Goal: Information Seeking & Learning: Check status

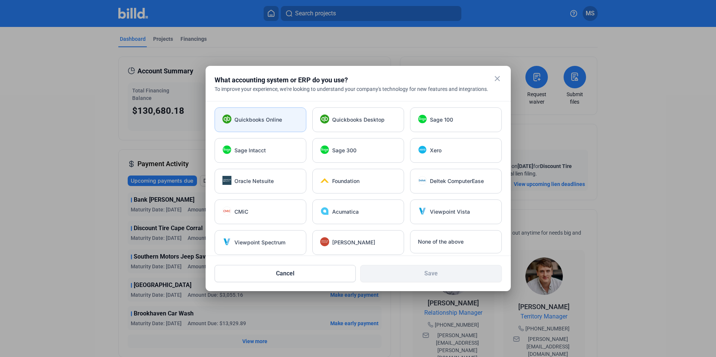
click at [257, 121] on span "Quickbooks Online" at bounding box center [258, 119] width 48 height 7
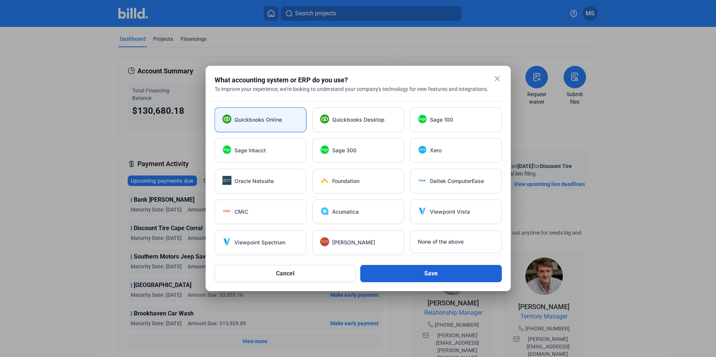
click at [441, 277] on button "Save" at bounding box center [431, 273] width 142 height 17
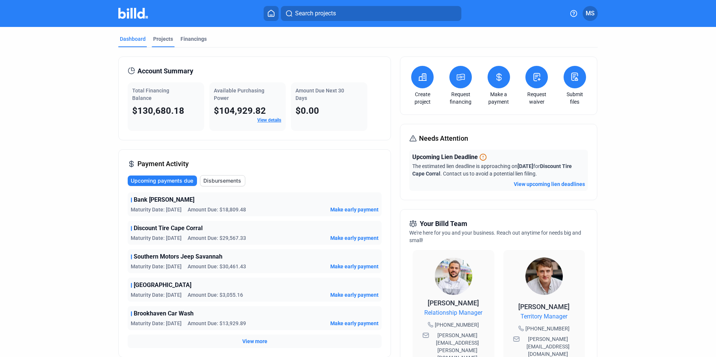
click at [158, 42] on div "Projects" at bounding box center [163, 38] width 20 height 7
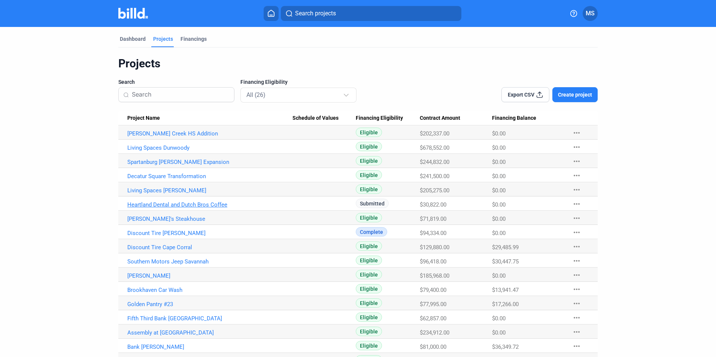
click at [162, 204] on link "Heartland Dental and Dutch Bros Coffee" at bounding box center [209, 205] width 165 height 7
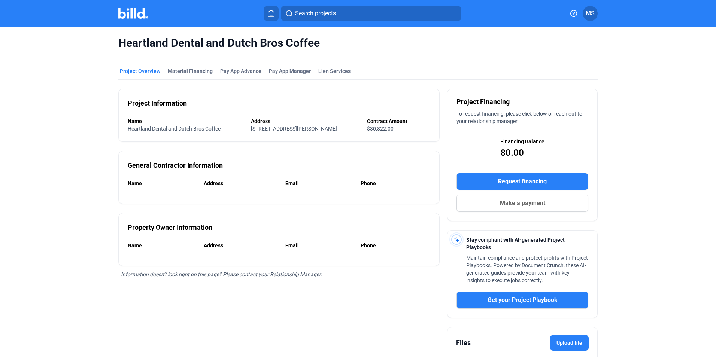
click at [150, 71] on div "Project Overview" at bounding box center [140, 70] width 40 height 7
click at [134, 17] on img at bounding box center [133, 13] width 30 height 11
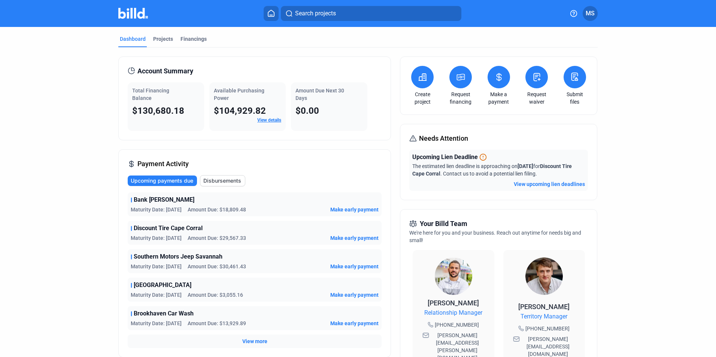
click at [269, 115] on div "$104,929.82" at bounding box center [247, 111] width 67 height 12
click at [270, 118] on link "View details" at bounding box center [269, 120] width 24 height 5
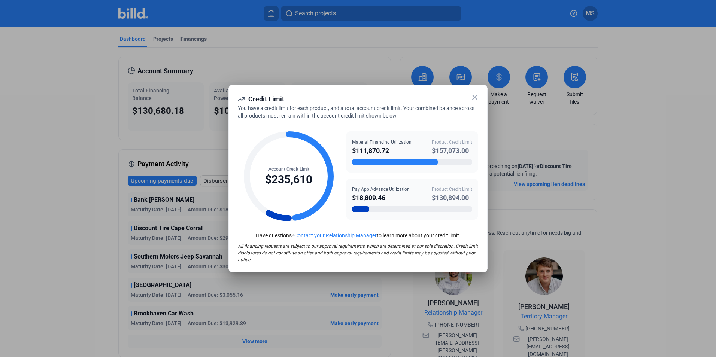
click at [476, 102] on close-icon at bounding box center [474, 97] width 9 height 9
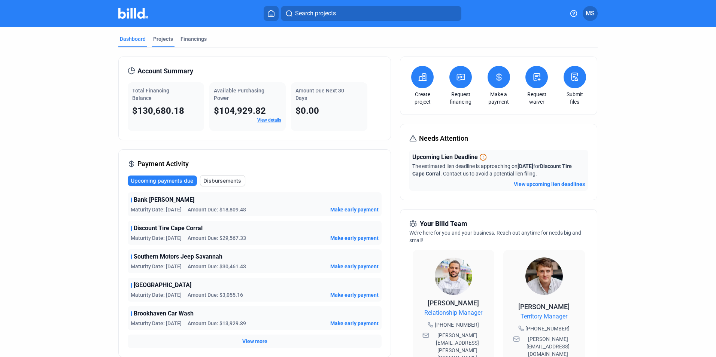
click at [157, 43] on div "Projects" at bounding box center [163, 41] width 23 height 12
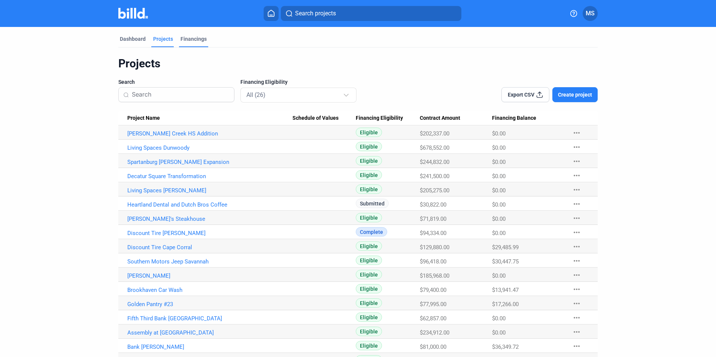
click at [181, 36] on div "Financings" at bounding box center [194, 38] width 26 height 7
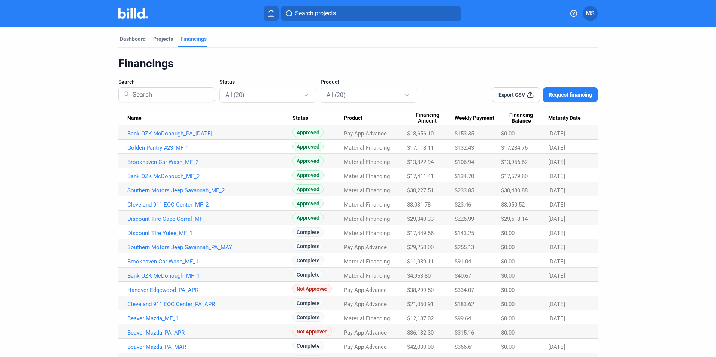
click at [125, 11] on img at bounding box center [133, 13] width 30 height 11
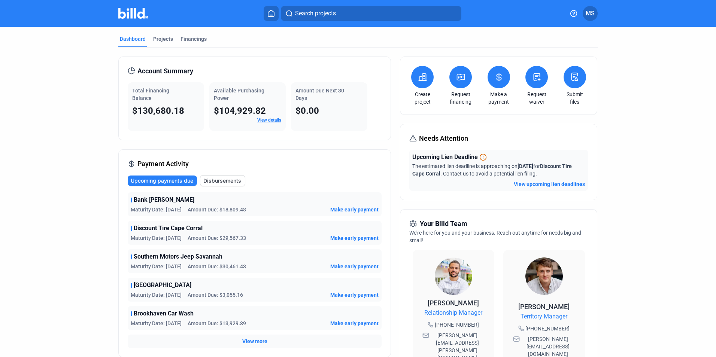
click at [494, 79] on icon at bounding box center [498, 77] width 9 height 9
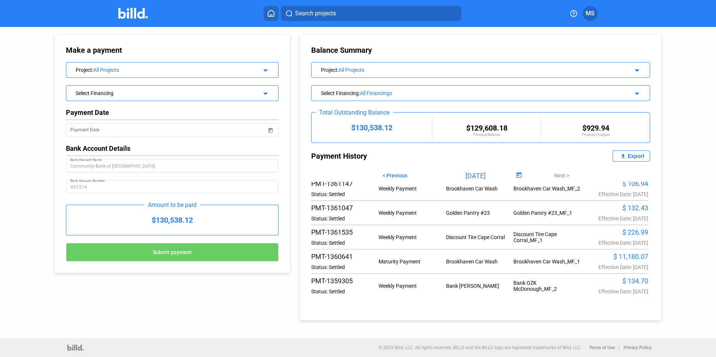
scroll to position [116, 0]
click at [125, 10] on img at bounding box center [133, 13] width 30 height 11
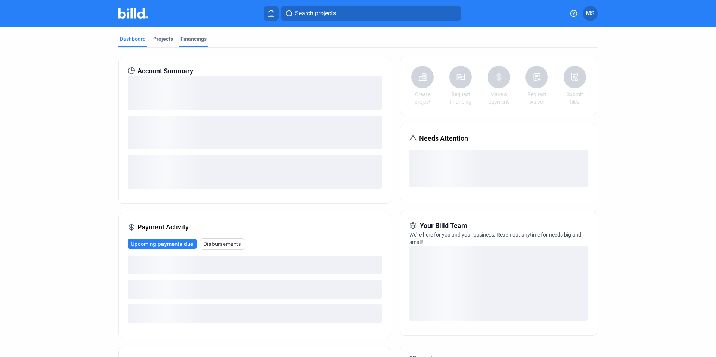
click at [196, 40] on div "Financings" at bounding box center [194, 38] width 26 height 7
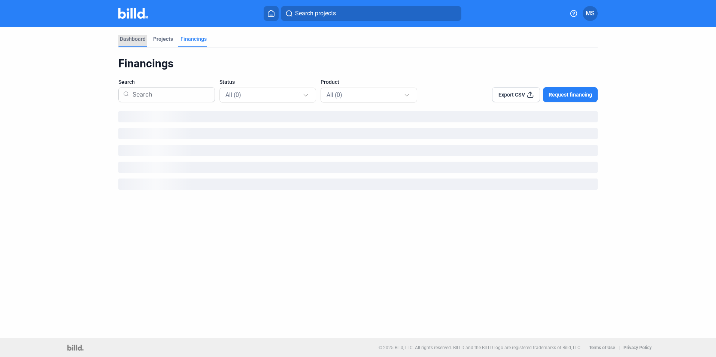
click at [131, 38] on div "Dashboard" at bounding box center [133, 38] width 26 height 7
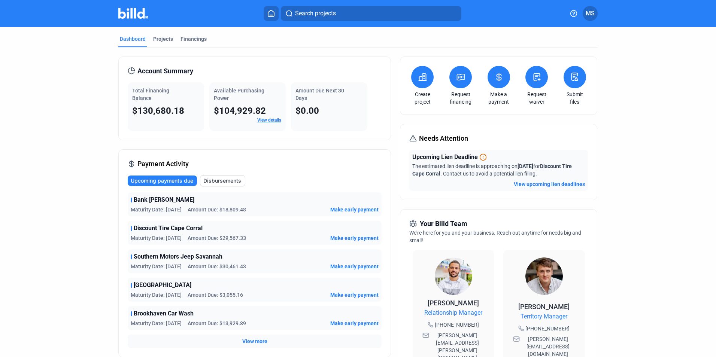
click at [262, 119] on link "View details" at bounding box center [269, 120] width 24 height 5
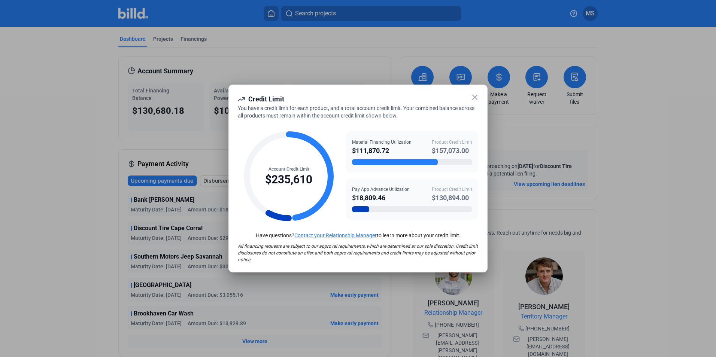
click at [107, 210] on div at bounding box center [358, 178] width 716 height 357
click at [475, 103] on div "Credit Limit" at bounding box center [358, 99] width 240 height 10
click at [473, 96] on icon at bounding box center [475, 97] width 4 height 4
